Goal: Information Seeking & Learning: Learn about a topic

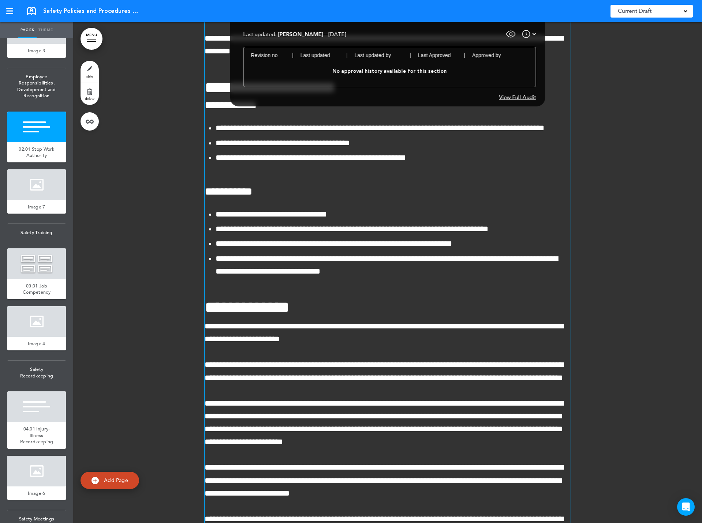
scroll to position [5316, 0]
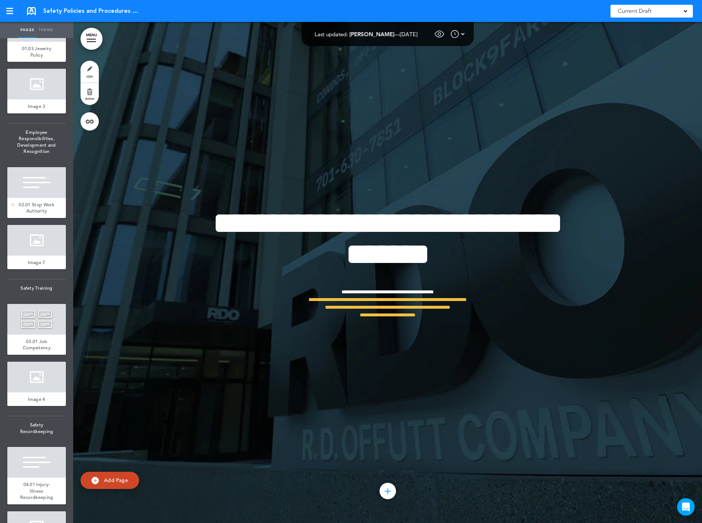
scroll to position [293, 0]
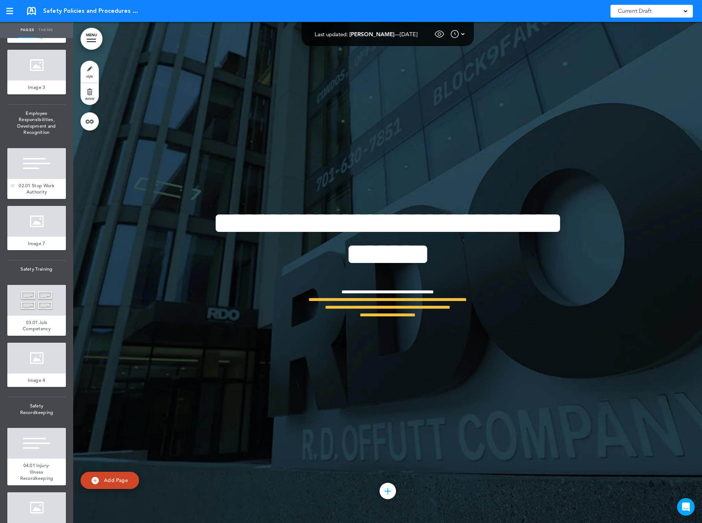
click at [30, 179] on div at bounding box center [36, 163] width 59 height 31
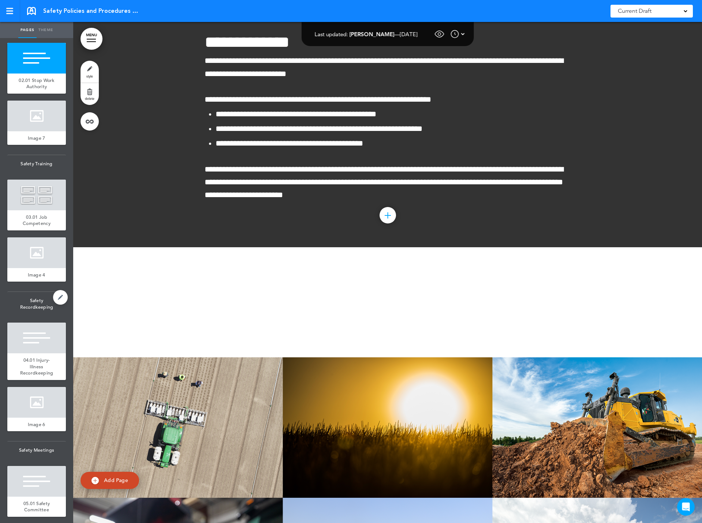
scroll to position [402, 0]
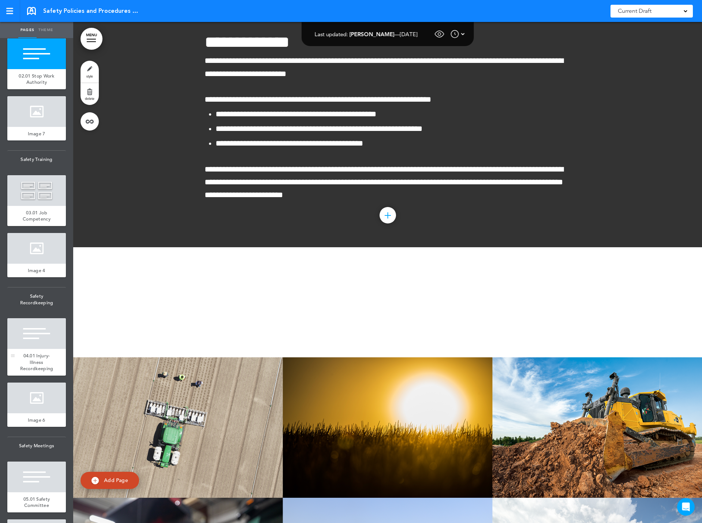
click at [41, 349] on div at bounding box center [36, 333] width 59 height 31
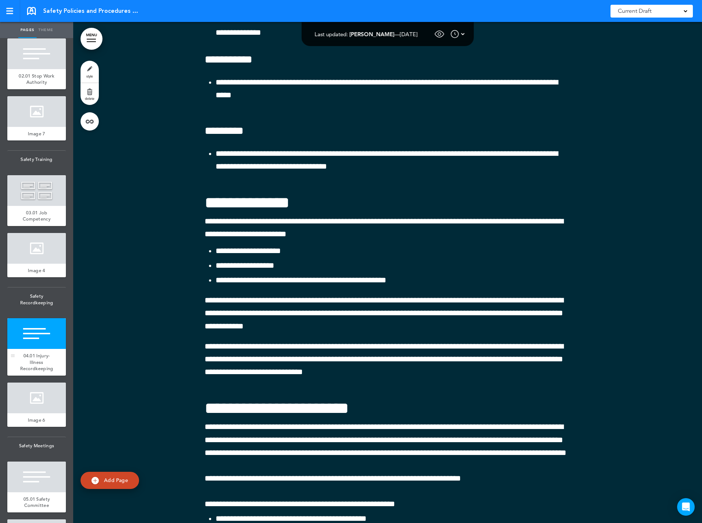
scroll to position [8951, 0]
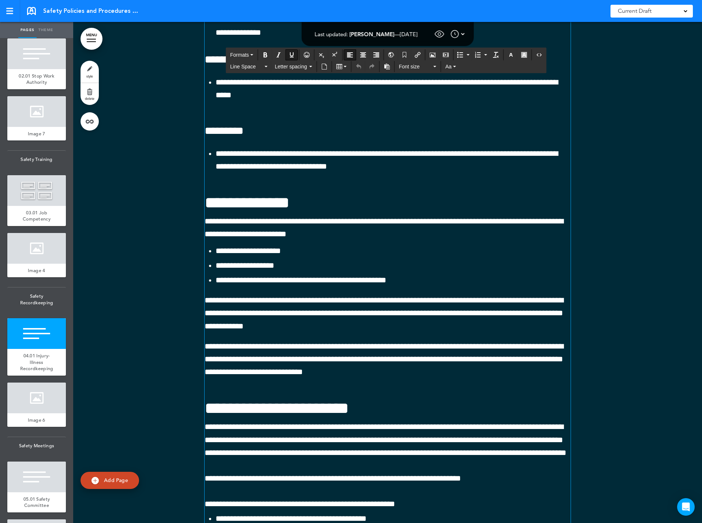
drag, startPoint x: 368, startPoint y: 244, endPoint x: 337, endPoint y: 249, distance: 32.3
drag, startPoint x: 367, startPoint y: 244, endPoint x: 203, endPoint y: 244, distance: 163.2
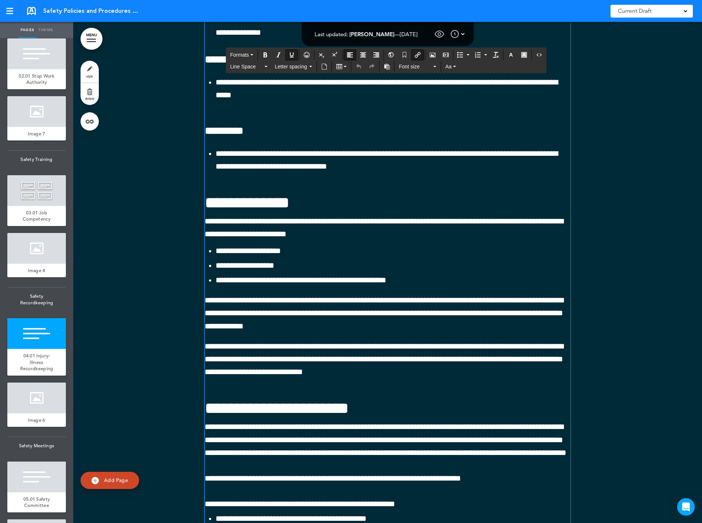
copy div "* ****"
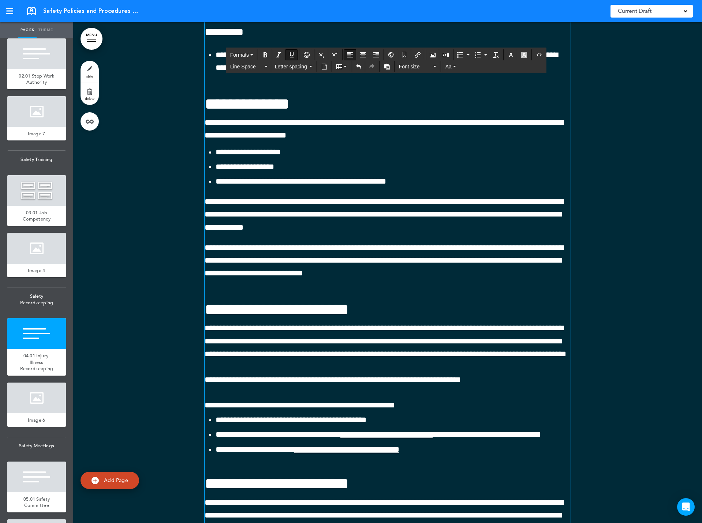
scroll to position [9061, 0]
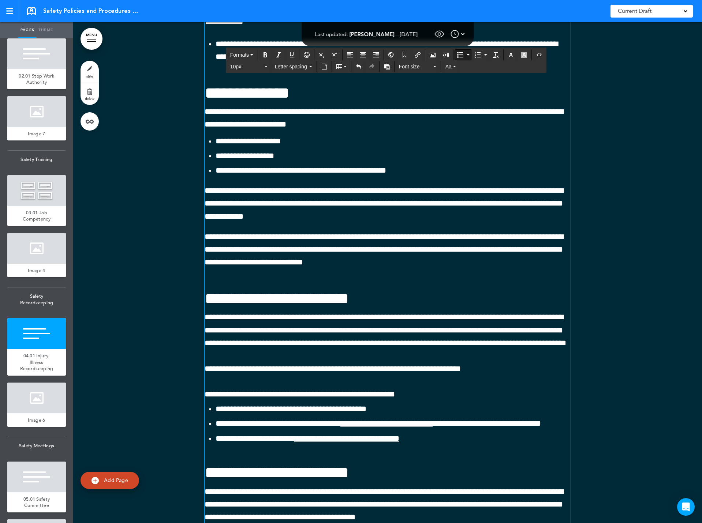
drag, startPoint x: 215, startPoint y: 241, endPoint x: 327, endPoint y: 244, distance: 112.0
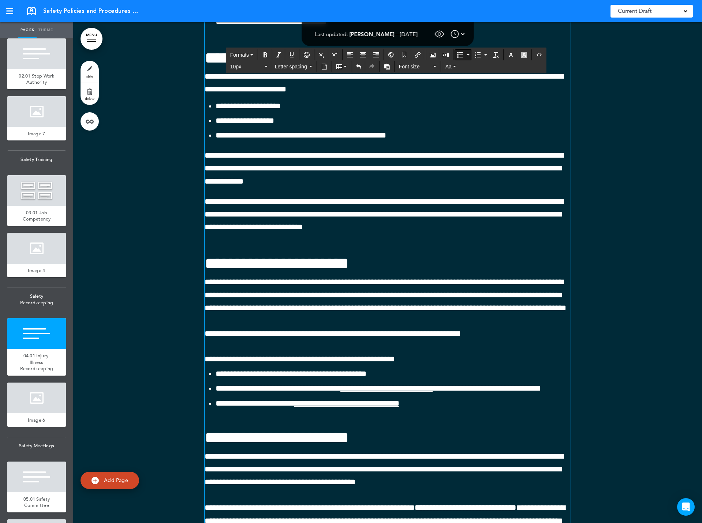
scroll to position [9134, 0]
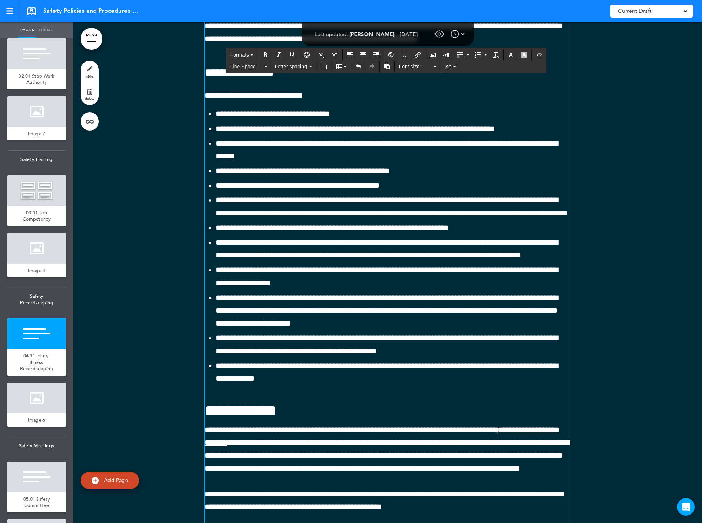
scroll to position [9573, 0]
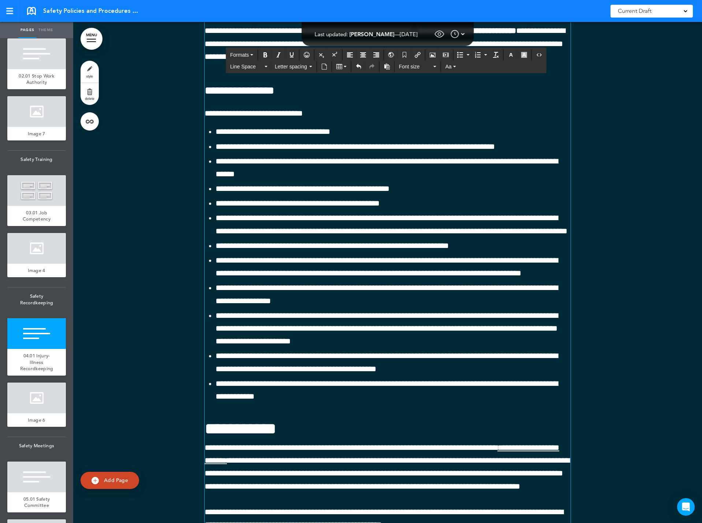
drag, startPoint x: 466, startPoint y: 286, endPoint x: 349, endPoint y: 285, distance: 116.4
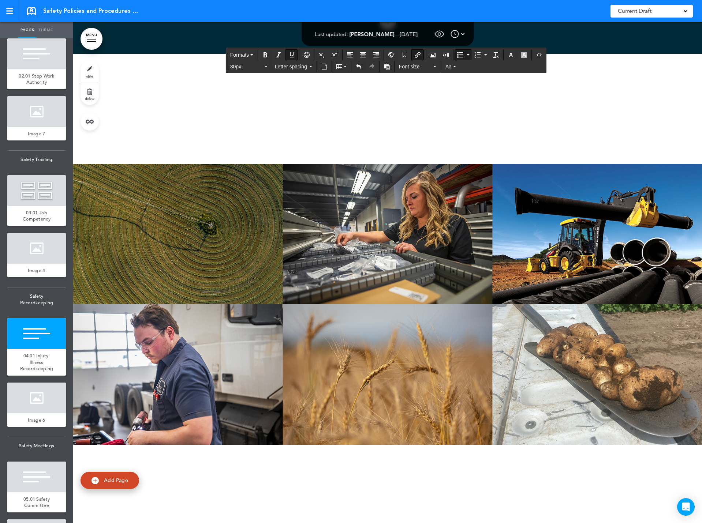
scroll to position [10159, 0]
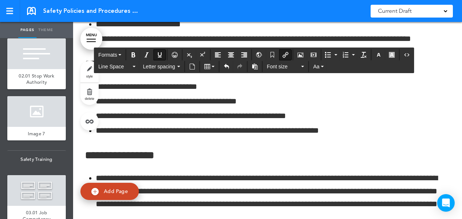
scroll to position [11037, 0]
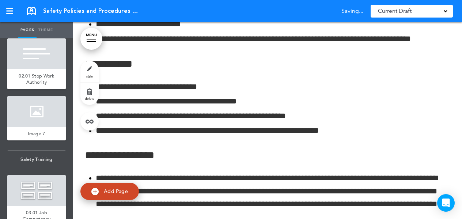
click at [91, 38] on link "MENU" at bounding box center [91, 39] width 22 height 22
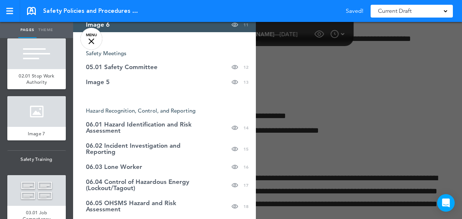
scroll to position [309, 0]
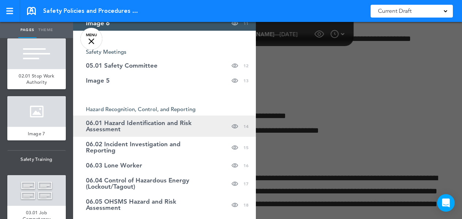
click at [130, 123] on span "06.01 Hazard Identification and Risk Assessment" at bounding box center [146, 126] width 121 height 12
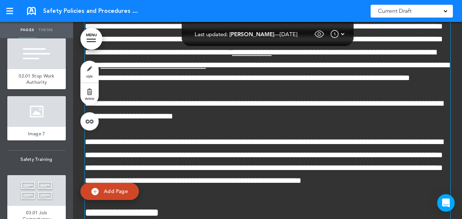
scroll to position [12929, 0]
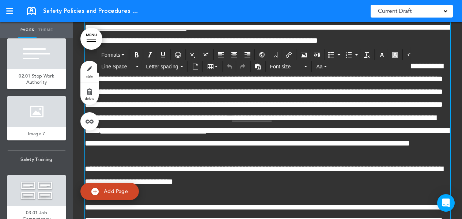
scroll to position [12869, 0]
